Goal: Navigation & Orientation: Find specific page/section

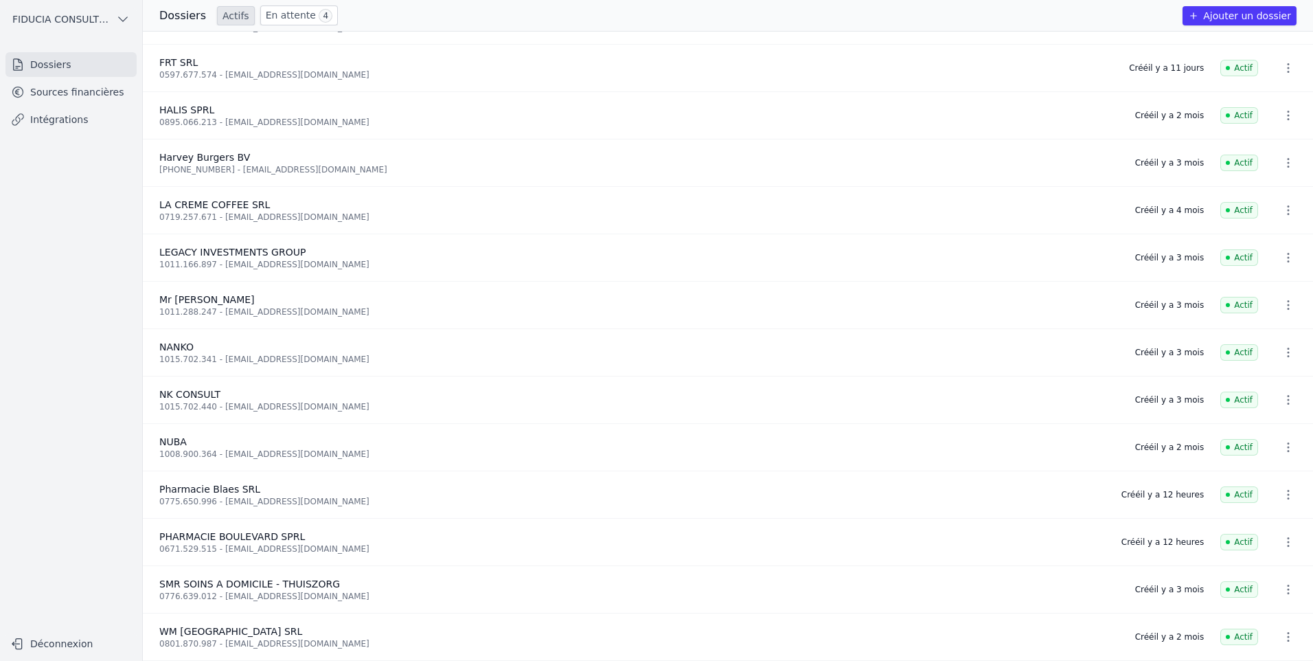
scroll to position [466, 0]
click at [284, 11] on link "En attente 4" at bounding box center [299, 15] width 78 height 20
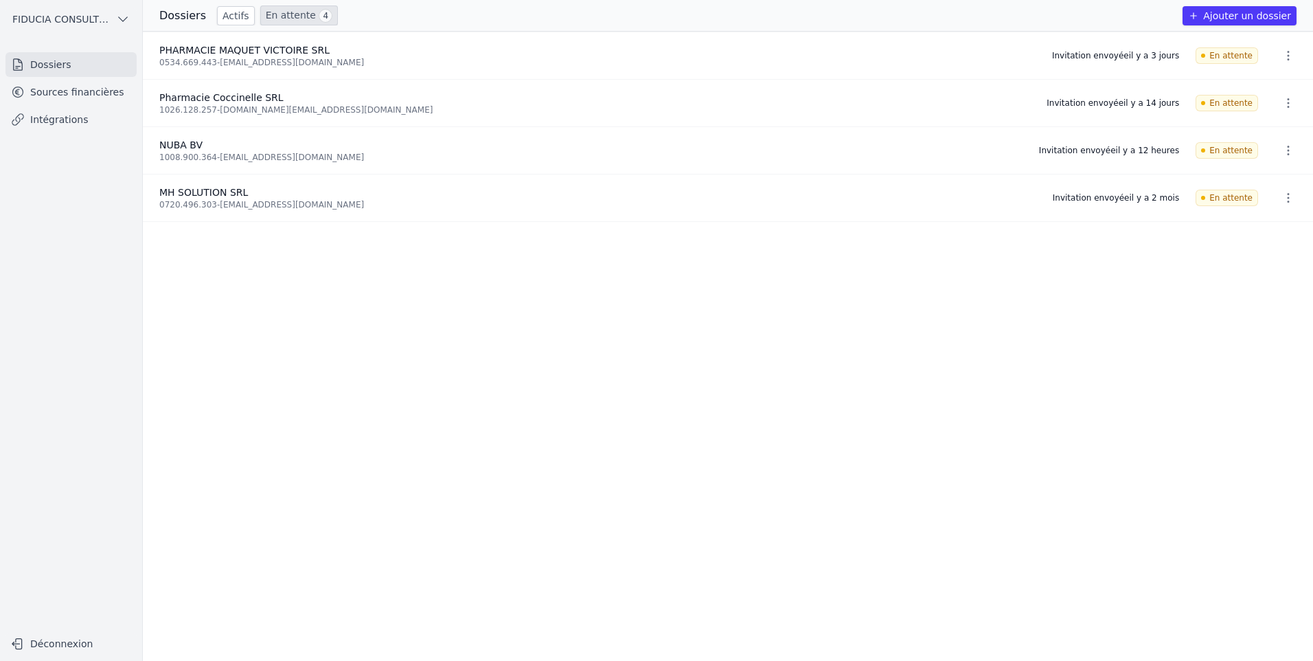
drag, startPoint x: 275, startPoint y: 327, endPoint x: 269, endPoint y: 322, distance: 7.8
click at [275, 330] on ul "PHARMACIE MAQUET VICTOIRE SRL 0534.669.443 - [EMAIL_ADDRESS][DOMAIN_NAME] Invit…" at bounding box center [728, 346] width 1170 height 629
click at [220, 15] on link "Actifs" at bounding box center [236, 15] width 38 height 19
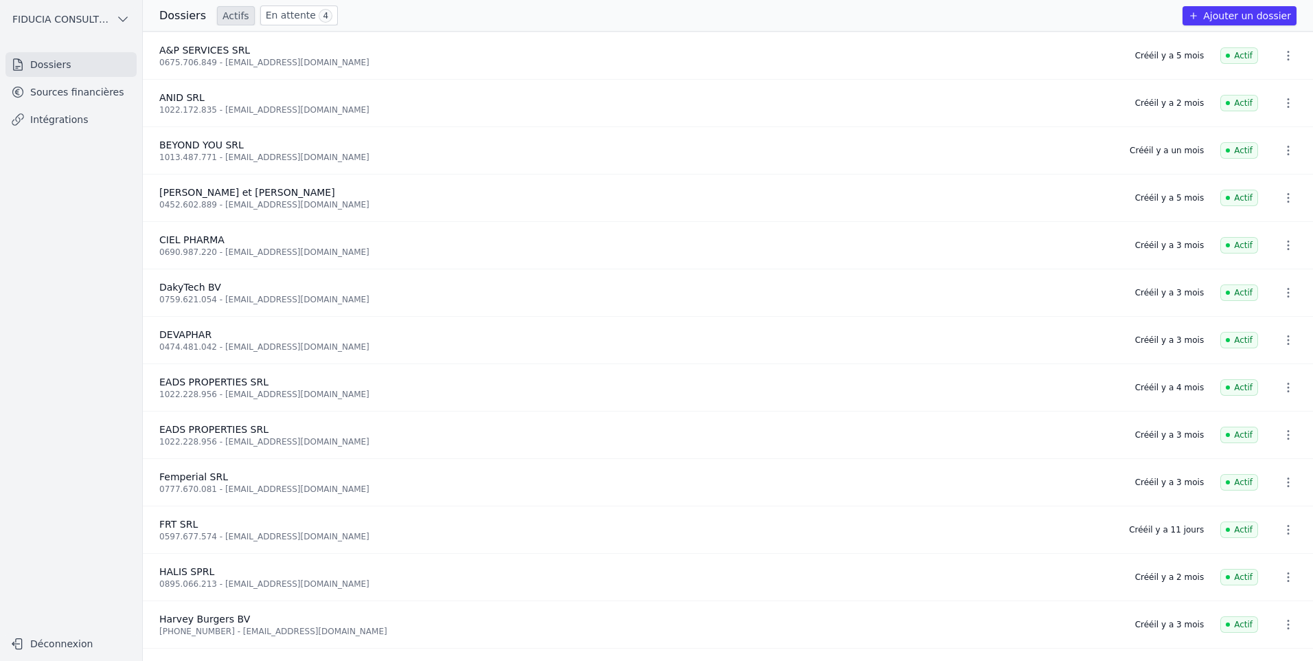
click at [267, 14] on link "En attente 4" at bounding box center [299, 15] width 78 height 20
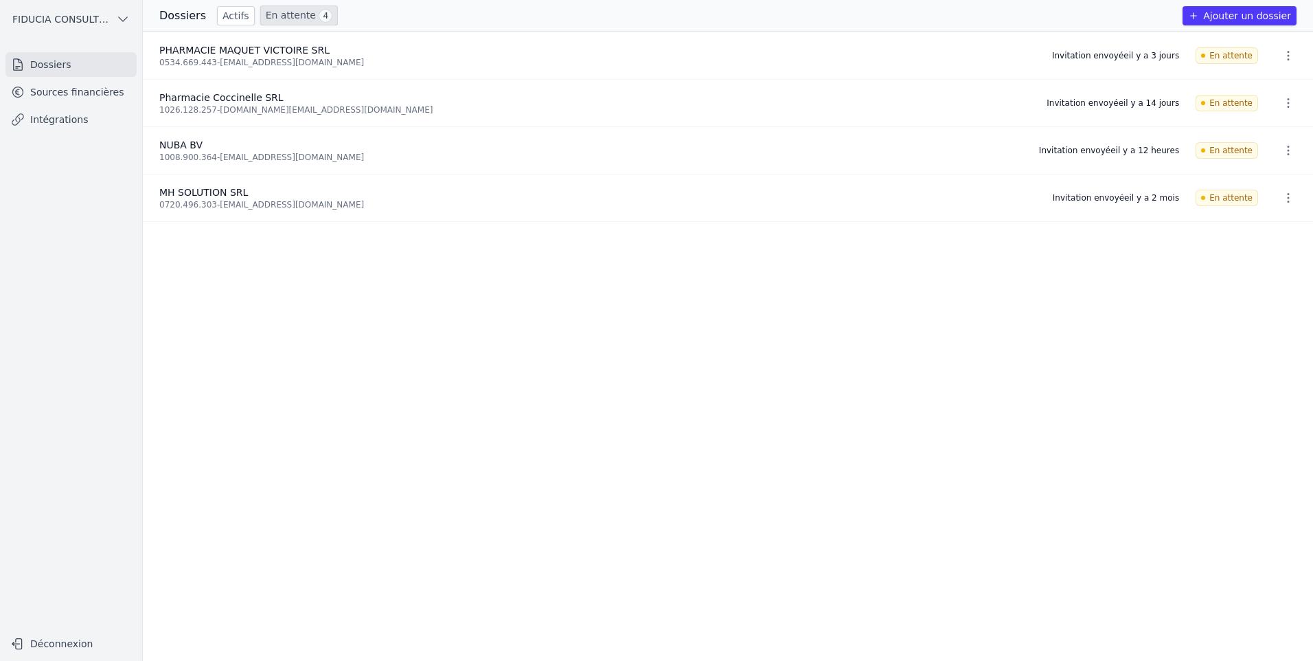
click at [74, 102] on link "Sources financières" at bounding box center [70, 92] width 131 height 25
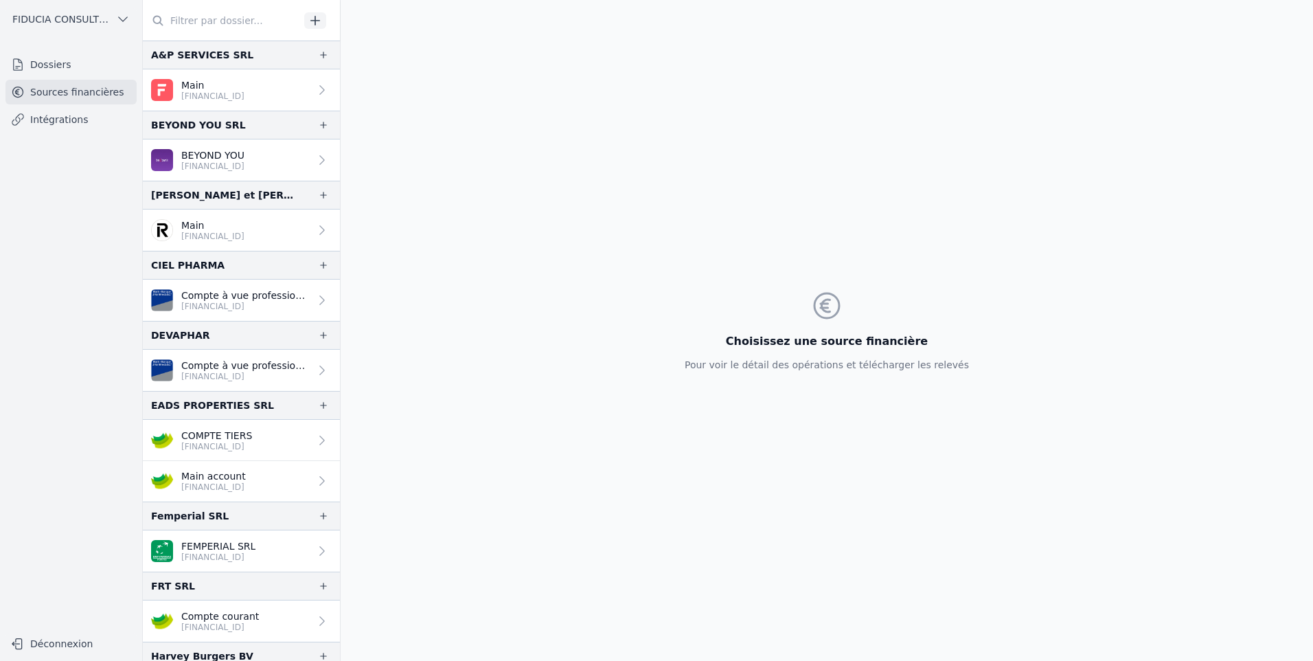
click at [68, 124] on link "Intégrations" at bounding box center [70, 119] width 131 height 25
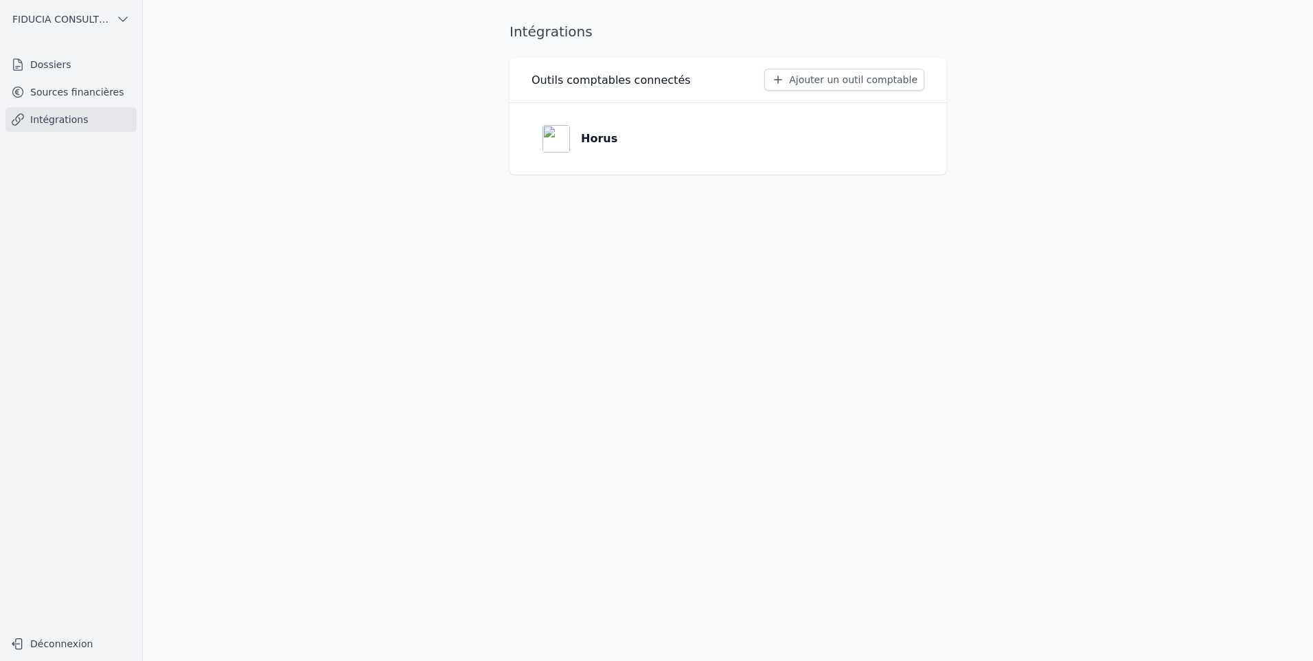
click at [55, 68] on link "Dossiers" at bounding box center [70, 64] width 131 height 25
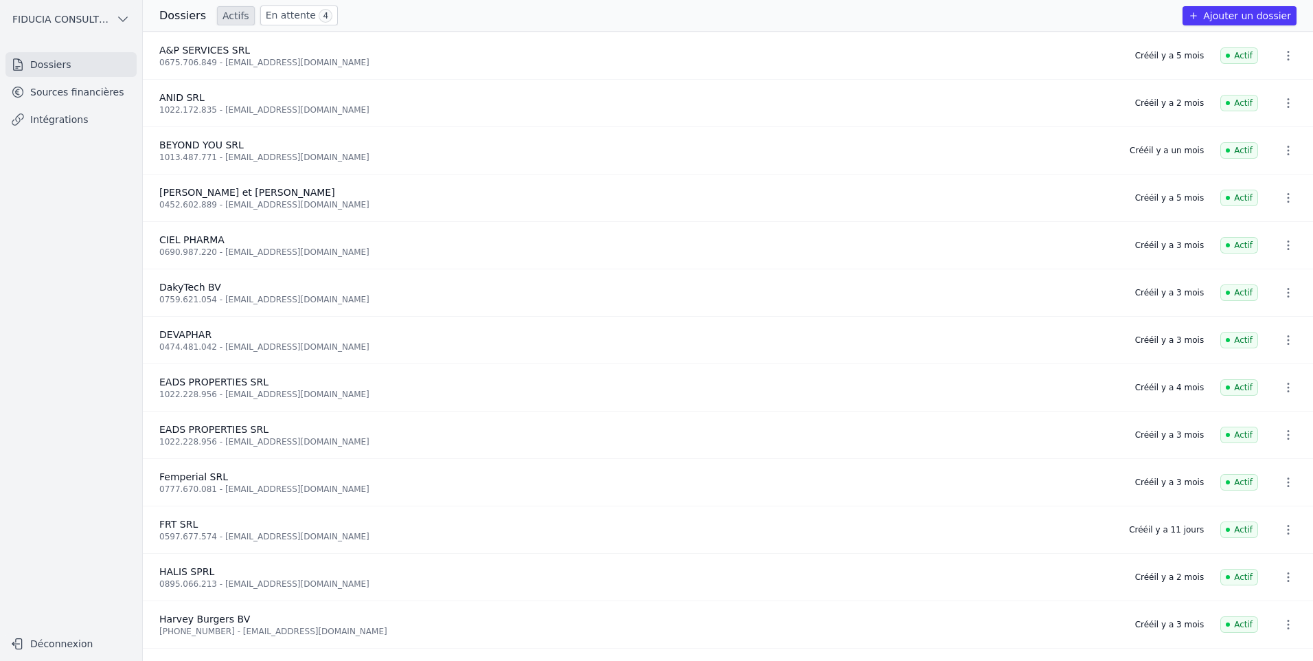
click at [70, 93] on link "Sources financières" at bounding box center [70, 92] width 131 height 25
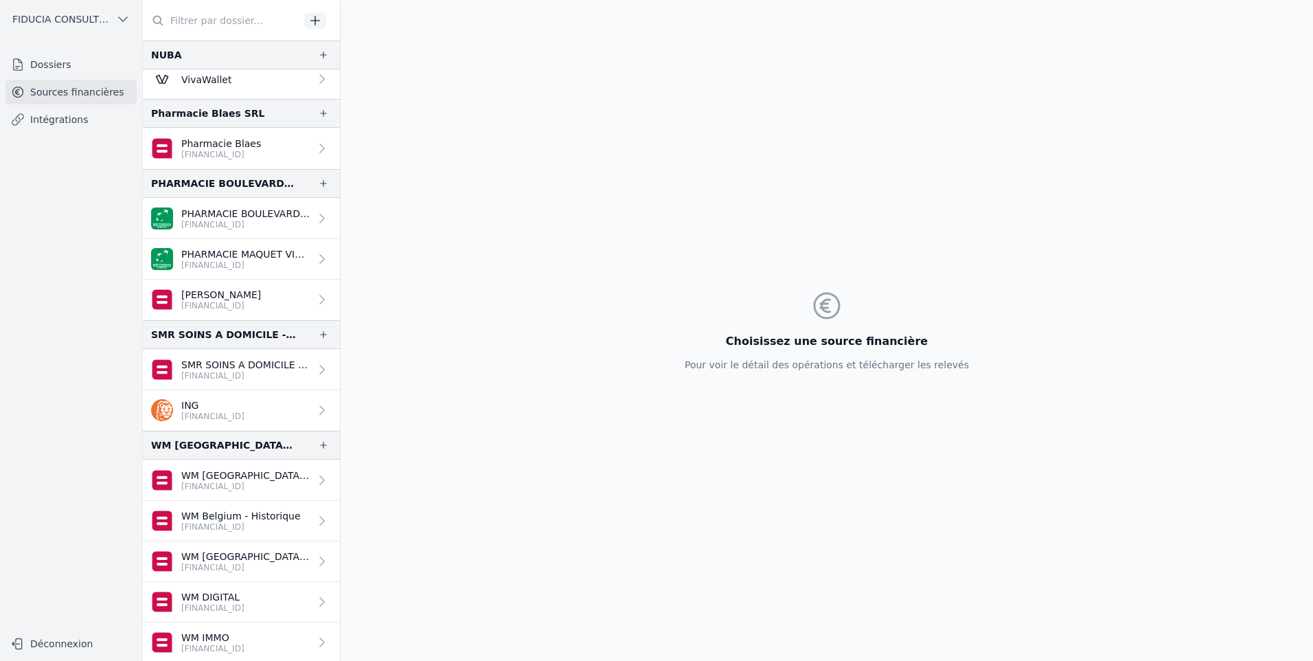
scroll to position [1032, 0]
click at [32, 133] on nav "Dossiers Sources financières Intégrations" at bounding box center [71, 335] width 120 height 567
click at [53, 70] on link "Dossiers" at bounding box center [70, 64] width 131 height 25
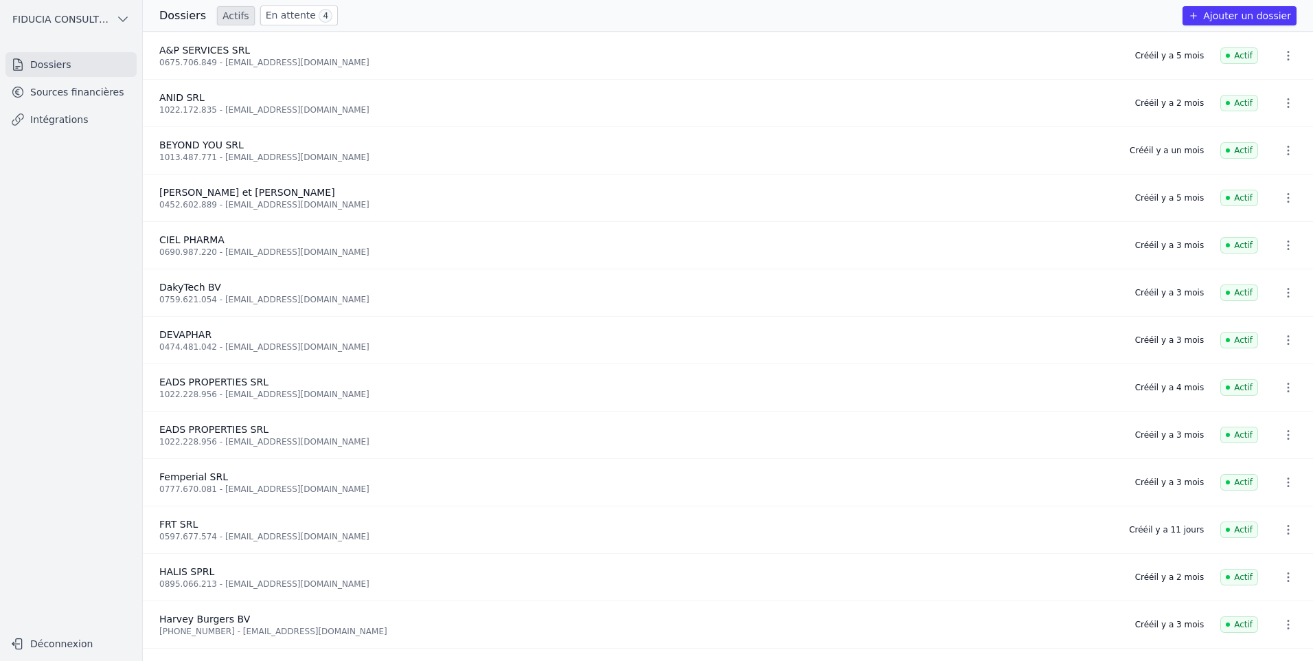
click at [319, 14] on span "4" at bounding box center [326, 16] width 14 height 14
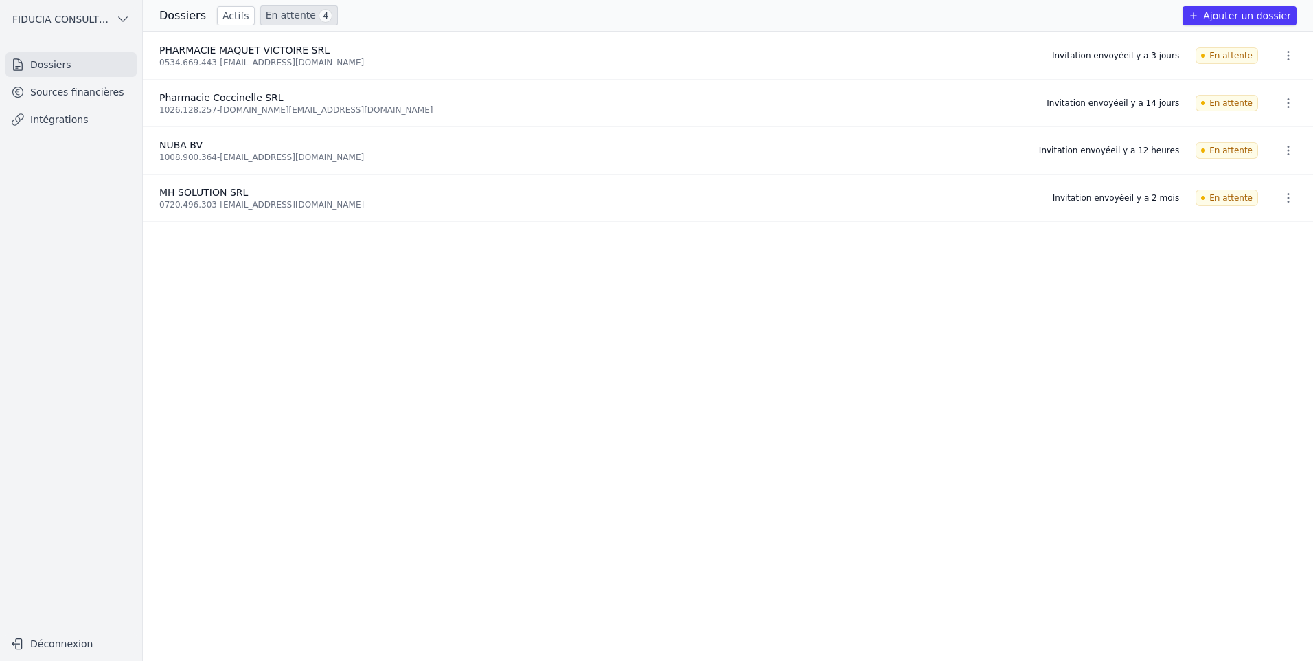
click at [220, 11] on link "Actifs" at bounding box center [236, 15] width 38 height 19
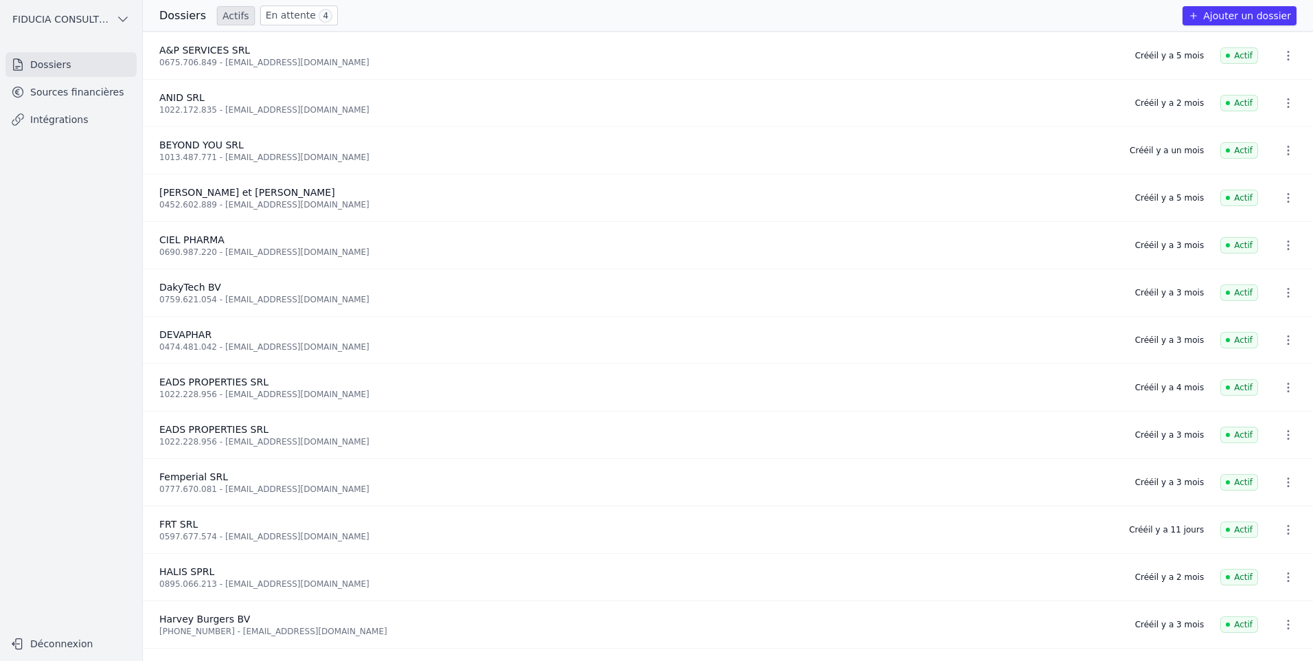
click at [78, 89] on link "Sources financières" at bounding box center [70, 92] width 131 height 25
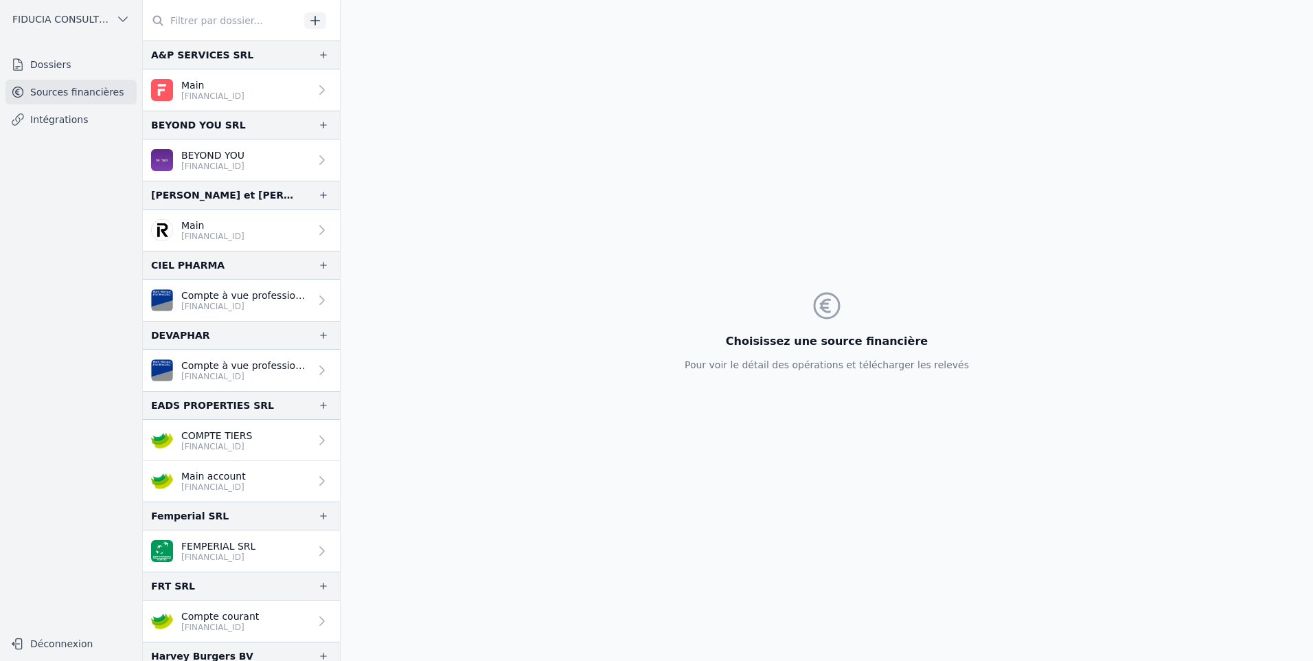
click at [68, 124] on link "Intégrations" at bounding box center [70, 119] width 131 height 25
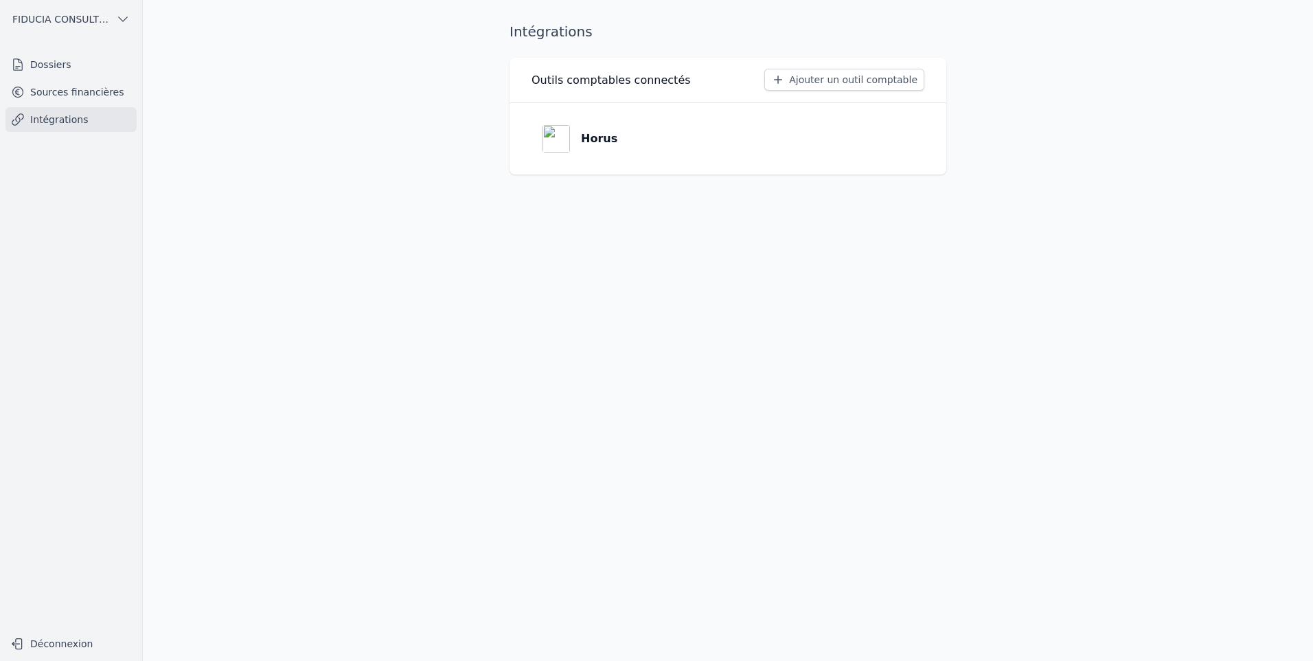
click at [69, 91] on link "Sources financières" at bounding box center [70, 92] width 131 height 25
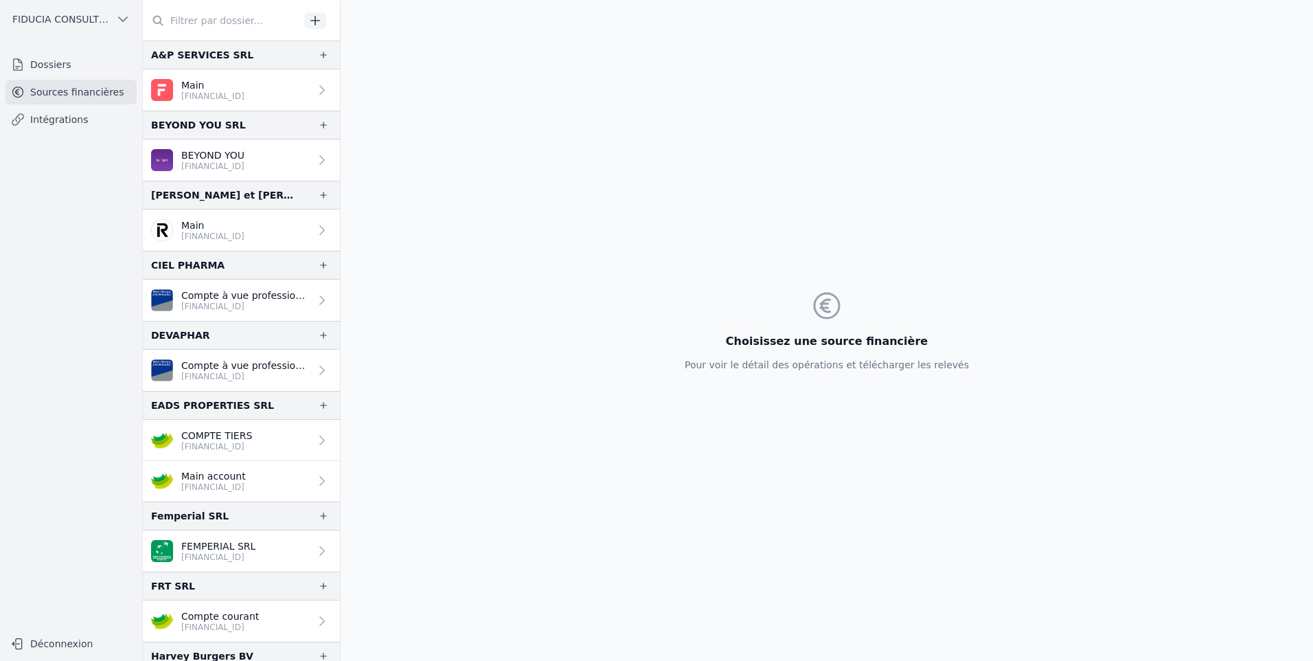
click at [84, 66] on link "Dossiers" at bounding box center [70, 64] width 131 height 25
